Goal: Task Accomplishment & Management: Manage account settings

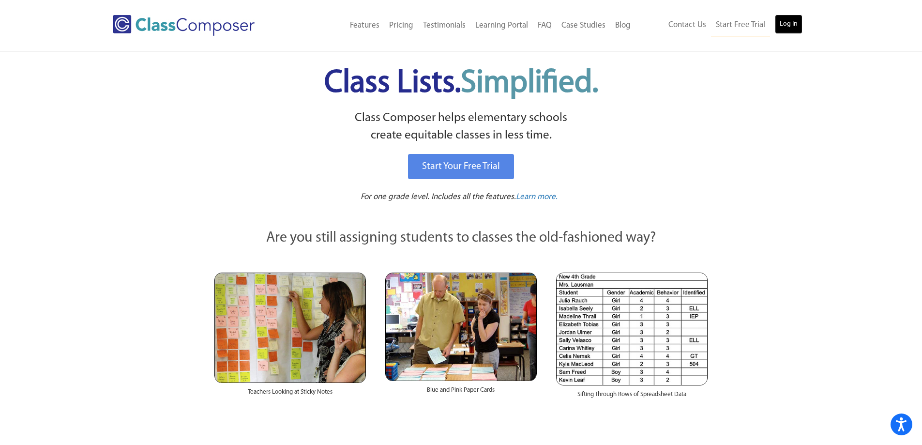
click at [783, 26] on link "Log In" at bounding box center [789, 24] width 28 height 19
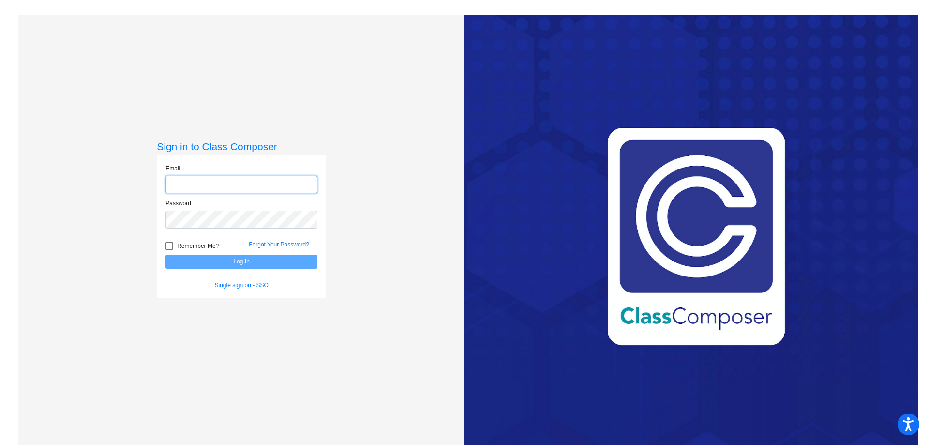
click at [296, 187] on input "email" at bounding box center [241, 185] width 152 height 18
click at [298, 183] on input "email" at bounding box center [241, 185] width 152 height 18
